Goal: Transaction & Acquisition: Purchase product/service

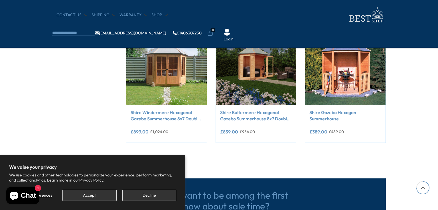
scroll to position [490, 0]
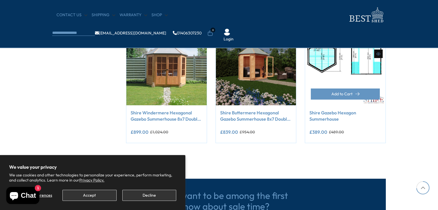
click at [346, 78] on img at bounding box center [345, 65] width 80 height 80
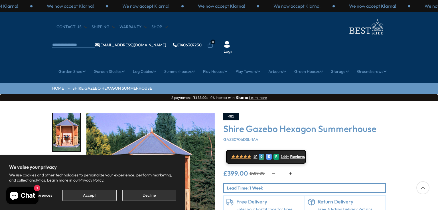
click at [27, 113] on div "Click To Expand Click To Expand Click To Expand Click To Expand Click To Expand…" at bounding box center [219, 188] width 438 height 172
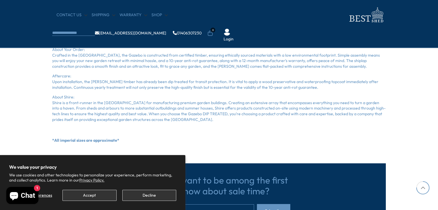
scroll to position [490, 0]
